Goal: Task Accomplishment & Management: Use online tool/utility

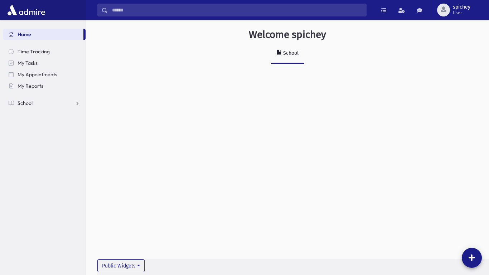
click at [77, 104] on link "School" at bounding box center [44, 102] width 83 height 11
click at [72, 122] on link "Attendance" at bounding box center [44, 125] width 83 height 11
click at [74, 135] on link "Entry" at bounding box center [44, 137] width 83 height 11
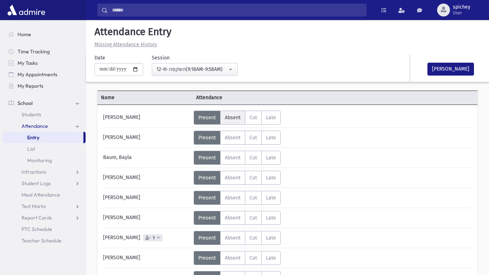
click at [223, 115] on label "Absent A" at bounding box center [232, 118] width 25 height 14
click at [232, 155] on span "Absent" at bounding box center [233, 158] width 16 height 6
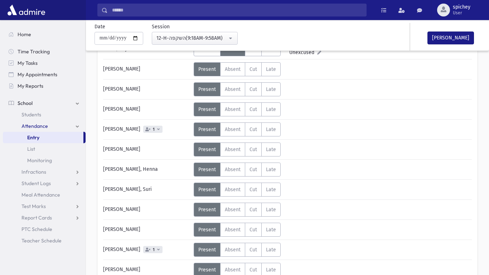
scroll to position [121, 0]
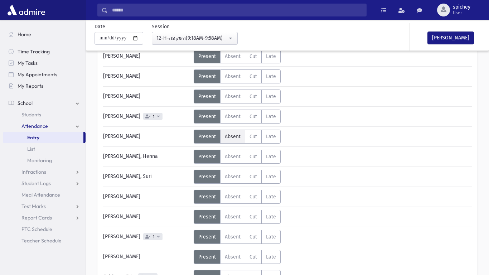
click at [232, 141] on label "Absent A" at bounding box center [232, 137] width 25 height 14
click at [231, 260] on label "Absent A" at bounding box center [232, 257] width 25 height 14
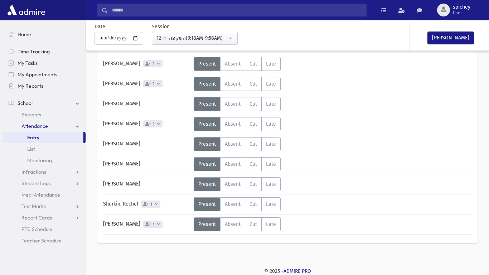
scroll to position [490, 0]
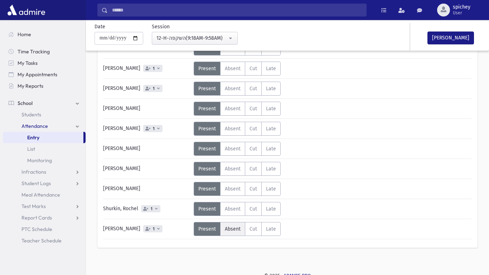
click at [235, 233] on label "Absent A" at bounding box center [232, 229] width 25 height 14
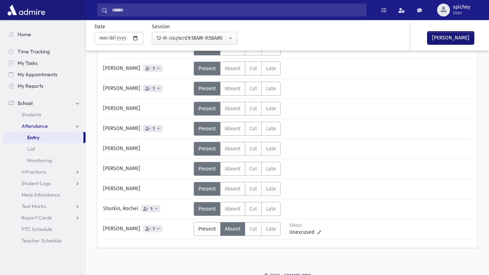
click at [458, 42] on button "[PERSON_NAME]" at bounding box center [451, 38] width 47 height 13
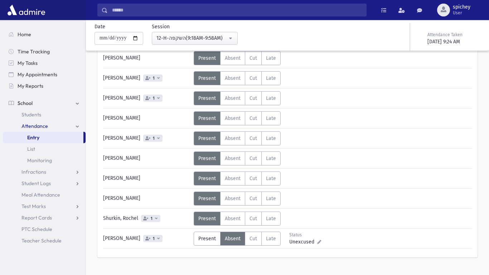
scroll to position [495, 0]
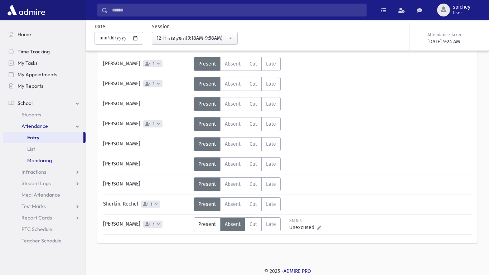
click at [35, 159] on span "Monitoring" at bounding box center [39, 160] width 25 height 6
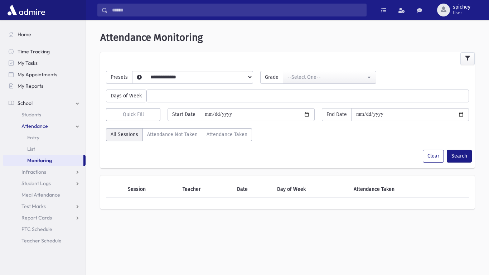
select select
click at [38, 169] on span "Infractions" at bounding box center [33, 172] width 25 height 6
click at [38, 180] on span "Entry" at bounding box center [33, 183] width 12 height 6
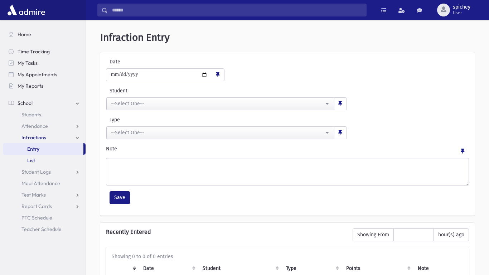
click at [79, 162] on link "List" at bounding box center [44, 160] width 83 height 11
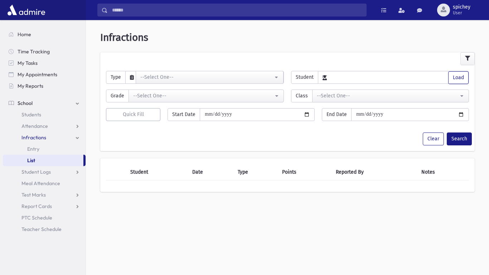
click at [76, 106] on link "School" at bounding box center [44, 102] width 83 height 11
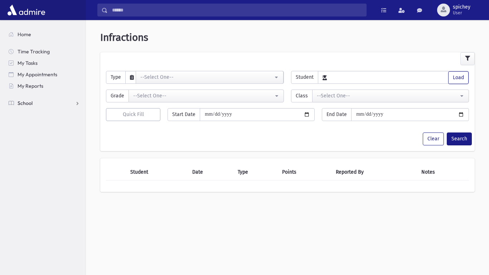
click at [76, 106] on link "School" at bounding box center [44, 102] width 83 height 11
click at [75, 122] on link "Attendance" at bounding box center [44, 125] width 83 height 11
click at [67, 135] on link "Entry" at bounding box center [44, 137] width 83 height 11
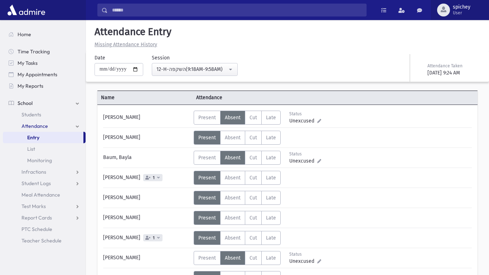
click at [480, 7] on button "spichey User" at bounding box center [460, 10] width 58 height 20
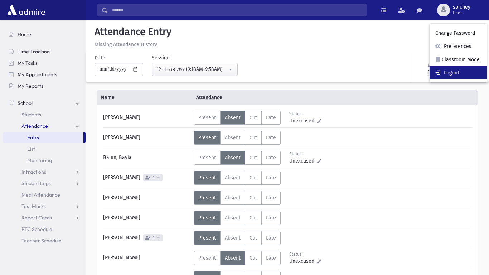
click at [467, 67] on link "Logout" at bounding box center [458, 72] width 57 height 13
